Goal: Transaction & Acquisition: Purchase product/service

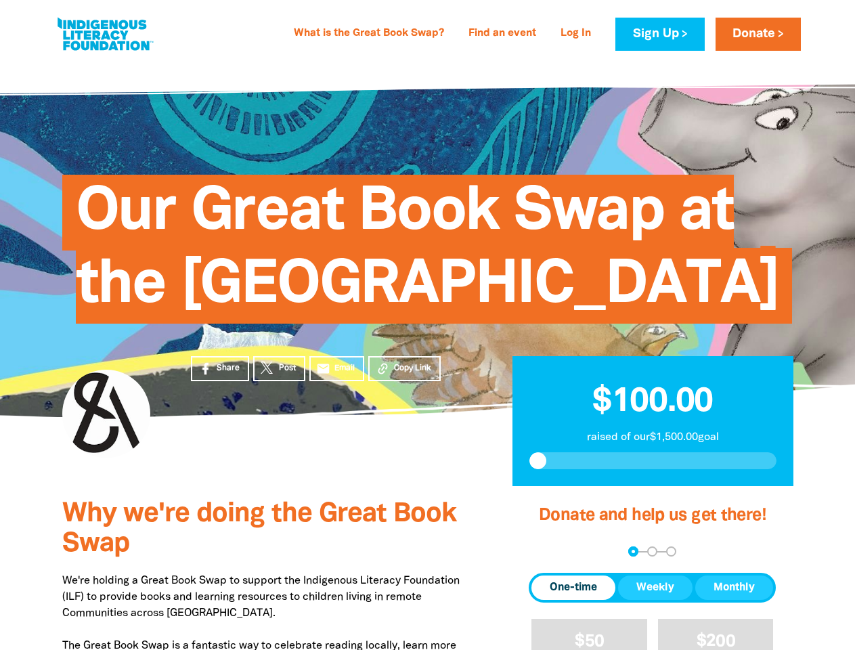
click at [427, 324] on span "Our Great Book Swap at the [GEOGRAPHIC_DATA]" at bounding box center [427, 254] width 703 height 139
click at [404, 374] on span "Copy Link" at bounding box center [412, 368] width 37 height 12
click at [547, 557] on div "arrow_back Back Step 1 Step 2 Step 3" at bounding box center [652, 551] width 247 height 10
click at [633, 553] on div "Navigate to step 1 of 3 to enter your donation amount" at bounding box center [633, 551] width 3 height 3
click at [573, 600] on span "Donation frequency" at bounding box center [574, 588] width 84 height 24
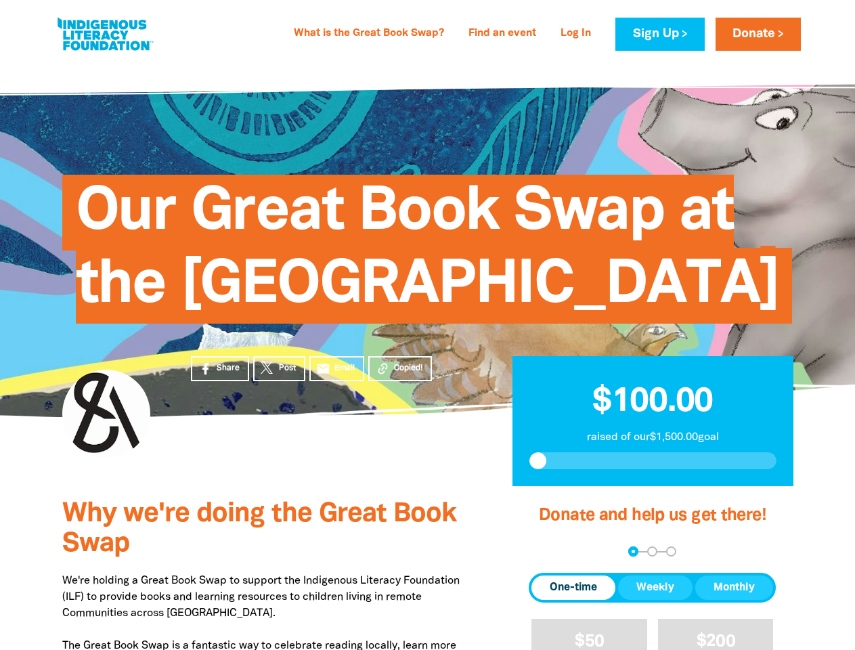
click at [655, 600] on button "Weekly" at bounding box center [655, 588] width 74 height 24
click at [734, 600] on button "Monthly" at bounding box center [734, 588] width 78 height 24
